Goal: Navigation & Orientation: Understand site structure

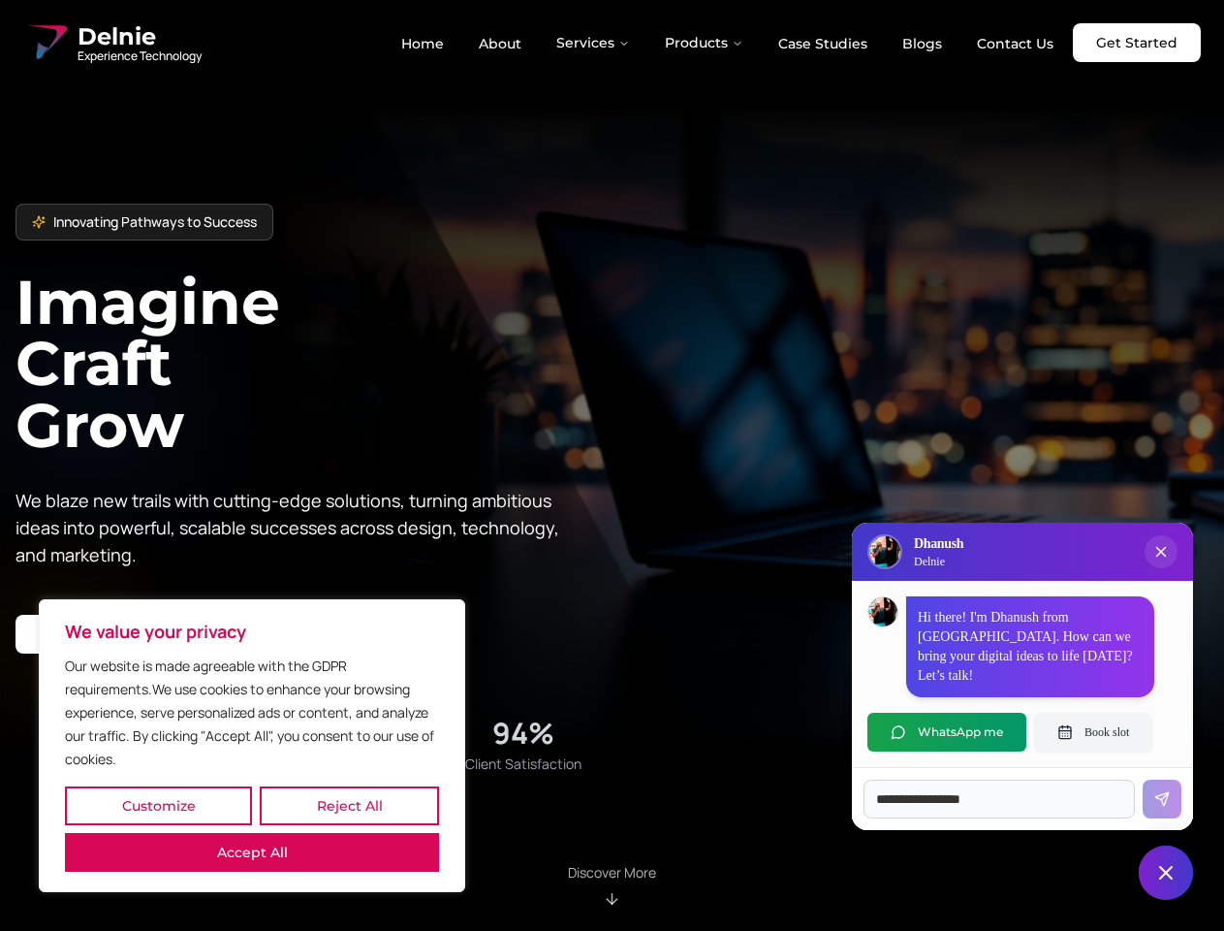
click at [158, 806] on button "Customize" at bounding box center [158, 805] width 187 height 39
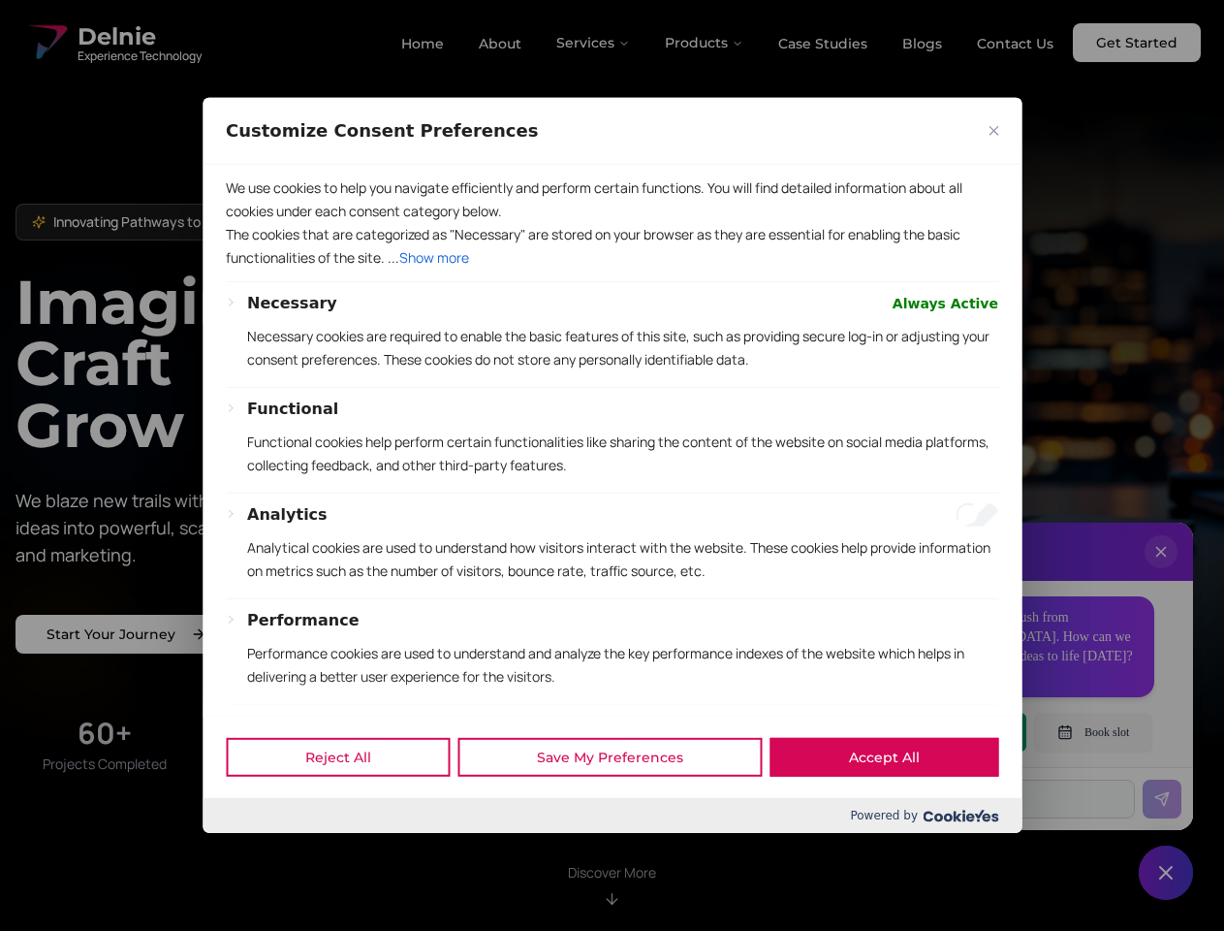
click at [349, 806] on div "Powered by" at bounding box center [612, 815] width 819 height 35
click at [252, 852] on div at bounding box center [612, 465] width 1224 height 931
click at [612, 465] on p "Functional cookies help perform certain functionalities like sharing the conten…" at bounding box center [622, 453] width 751 height 47
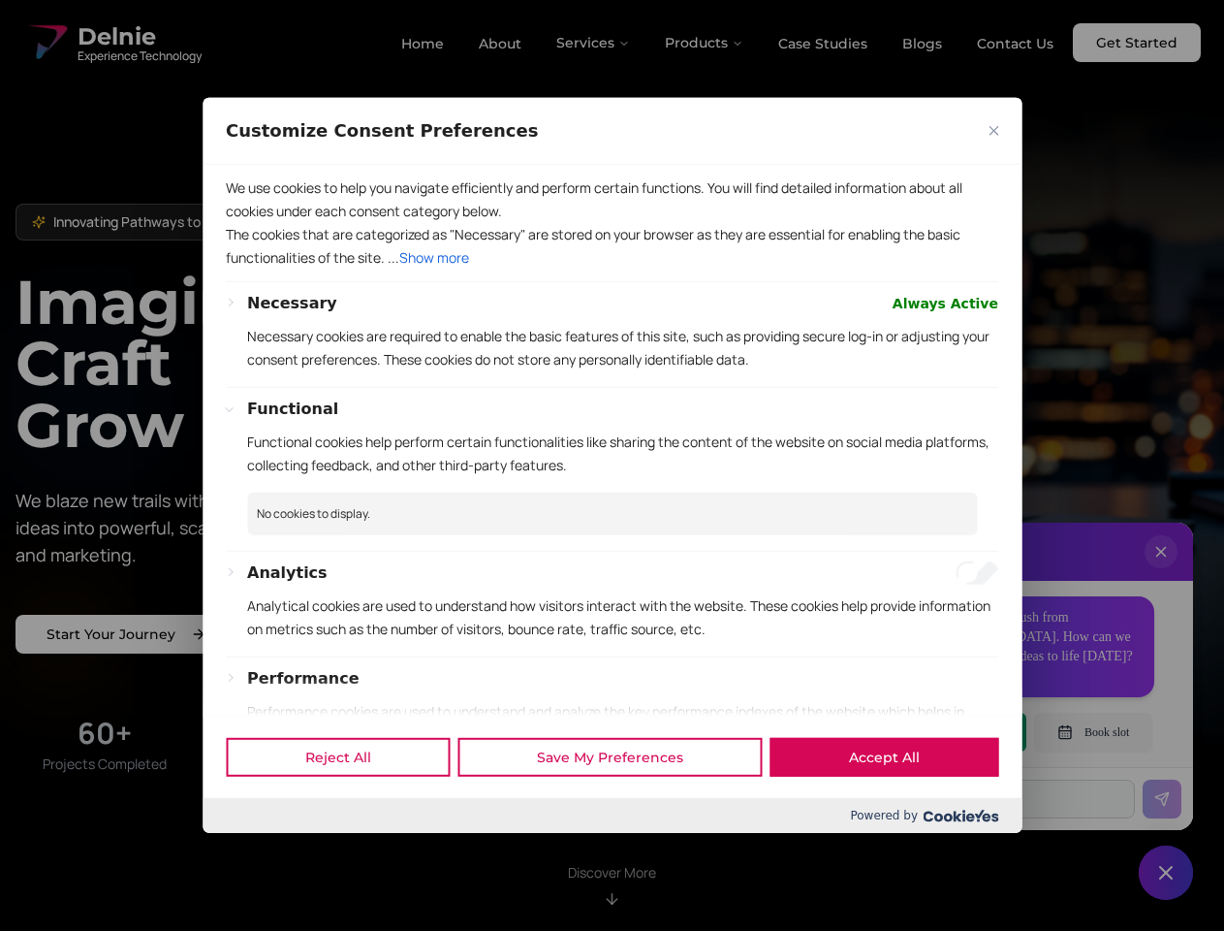
click at [594, 43] on div at bounding box center [612, 465] width 1224 height 931
click at [705, 43] on div at bounding box center [612, 465] width 1224 height 931
click at [1161, 571] on div at bounding box center [612, 465] width 1224 height 931
click at [947, 732] on div "Reject All Save My Preferences Accept All" at bounding box center [612, 756] width 819 height 82
click at [1094, 732] on div at bounding box center [612, 465] width 1224 height 931
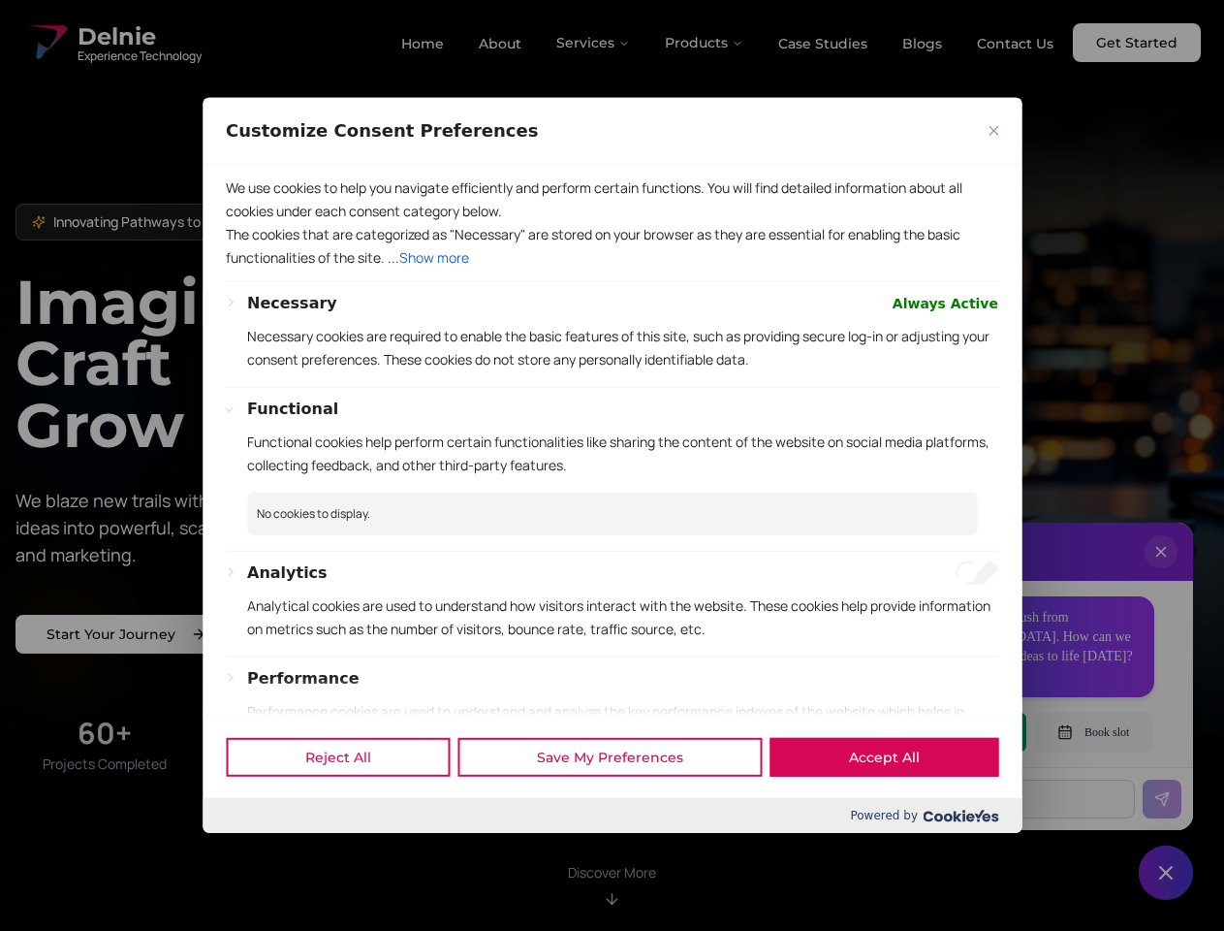
click at [1166, 873] on div at bounding box center [612, 465] width 1224 height 931
